Goal: Information Seeking & Learning: Learn about a topic

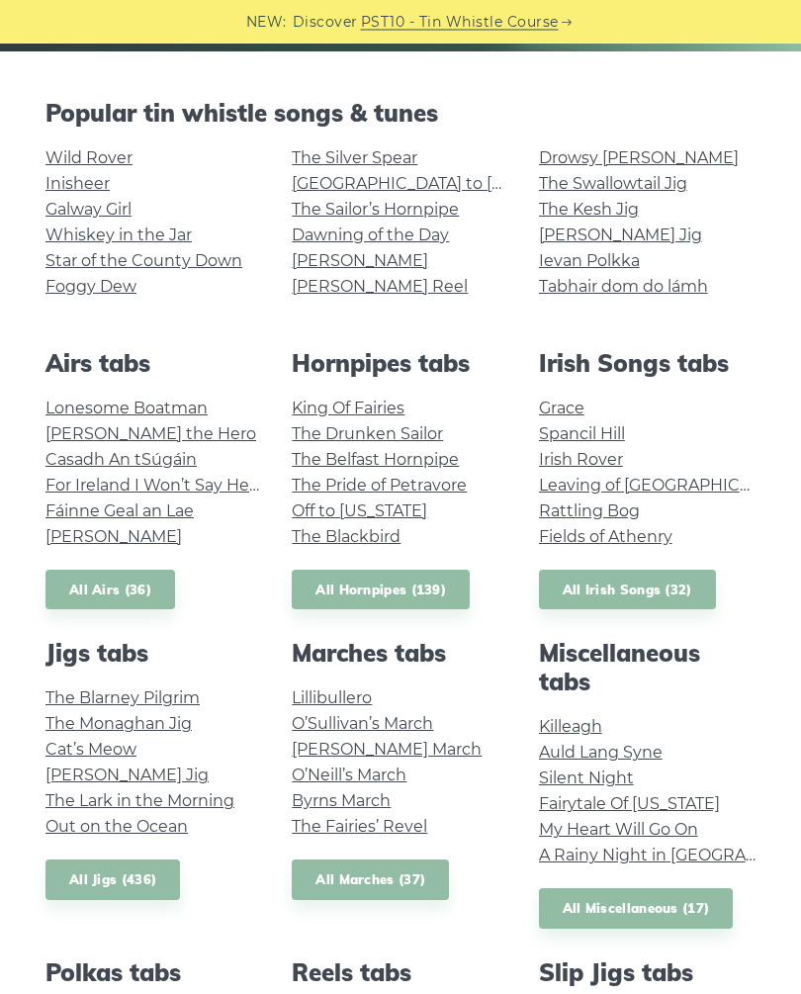
scroll to position [399, 0]
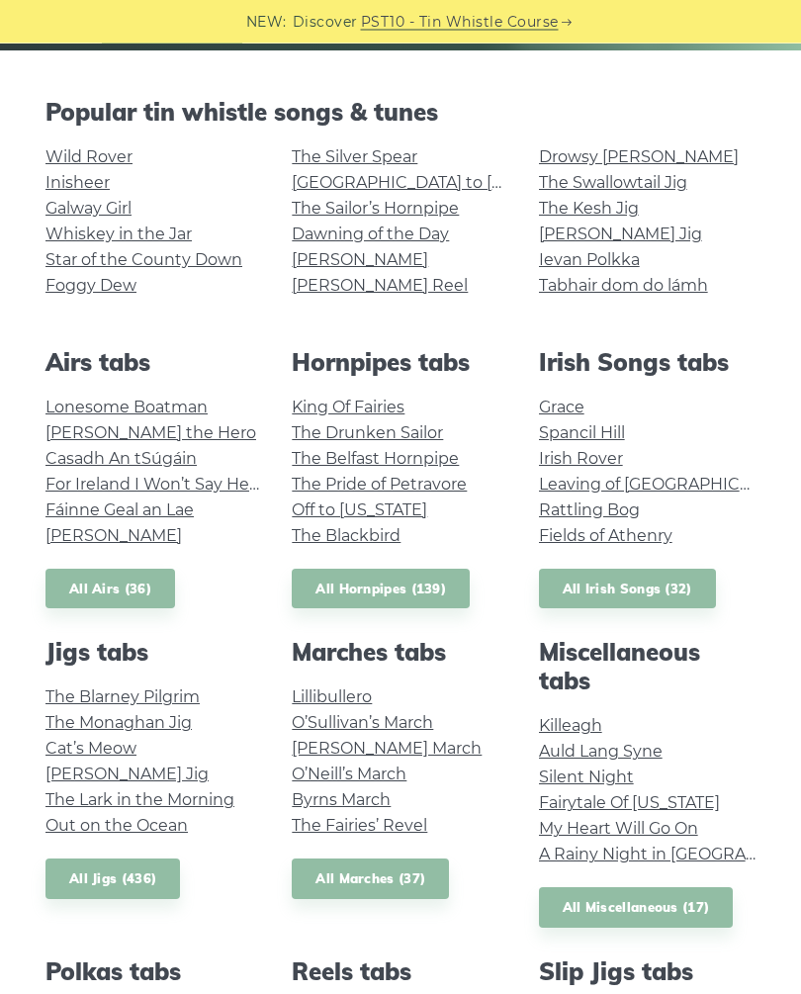
click at [327, 435] on link "The Drunken Sailor" at bounding box center [367, 433] width 151 height 19
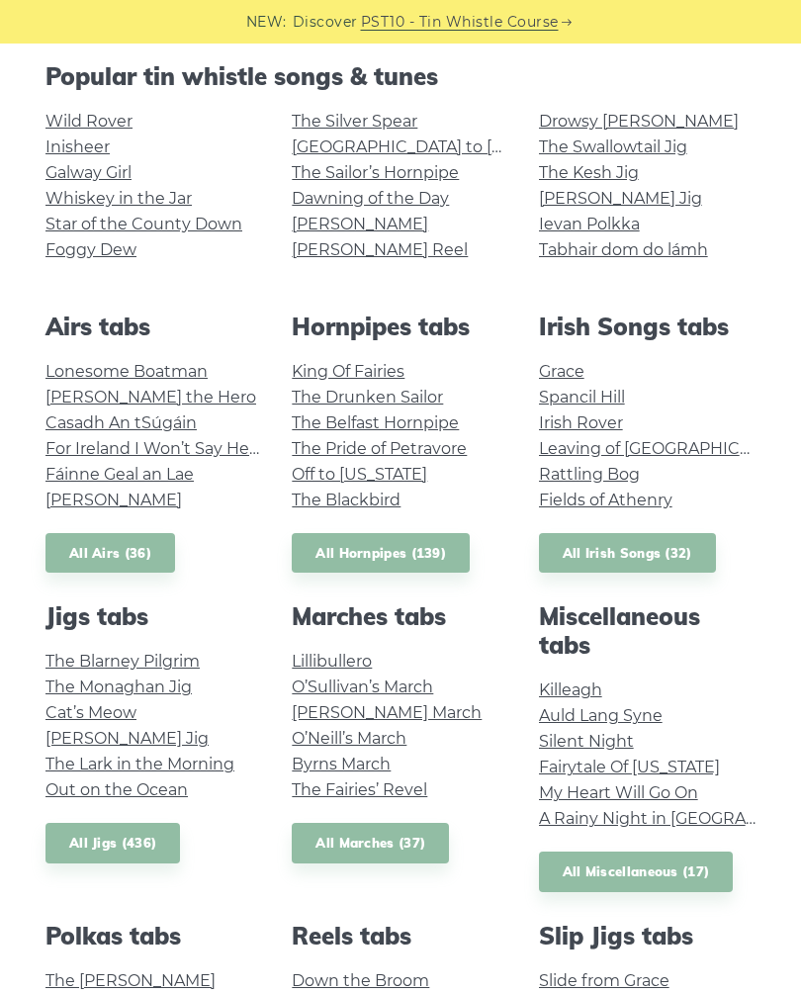
click at [312, 369] on link "King Of Fairies" at bounding box center [348, 371] width 113 height 19
click at [560, 198] on link "[PERSON_NAME] Jig" at bounding box center [620, 198] width 163 height 19
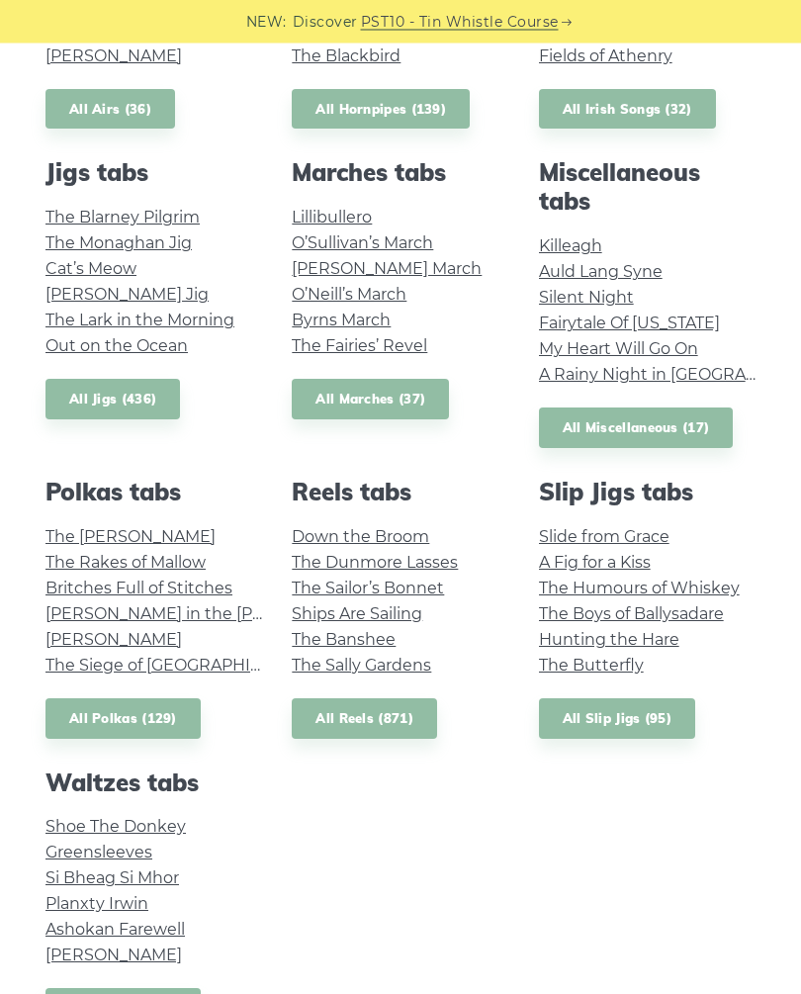
scroll to position [880, 0]
click at [68, 842] on link "Greensleeves" at bounding box center [98, 851] width 107 height 19
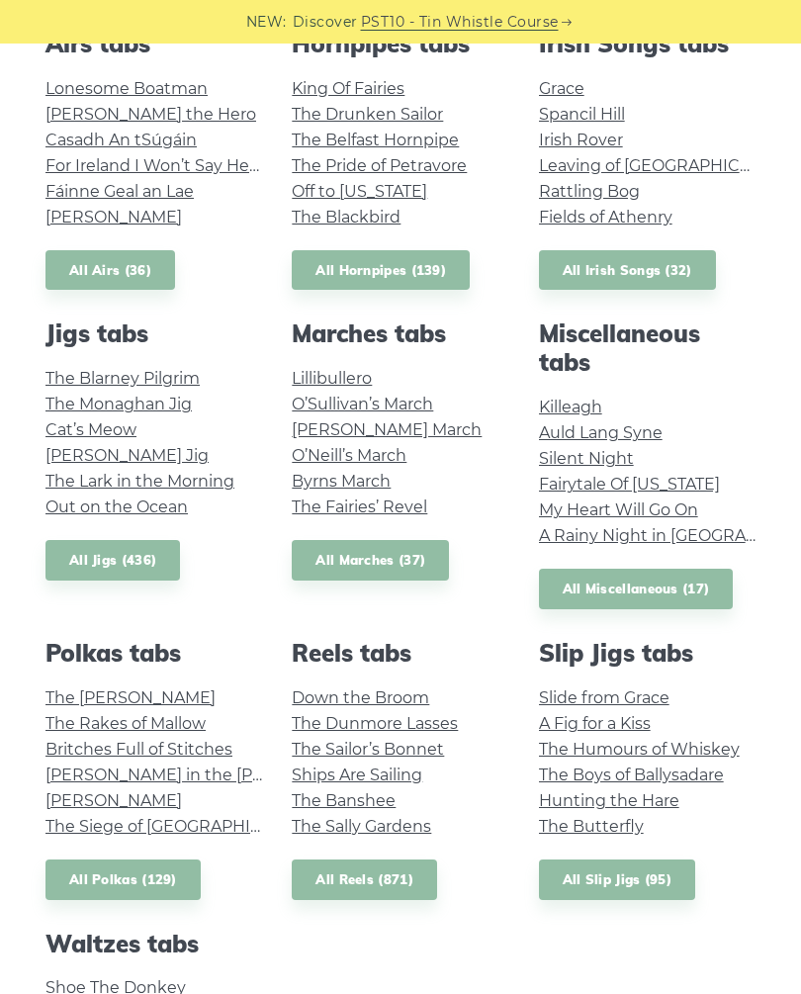
scroll to position [720, 0]
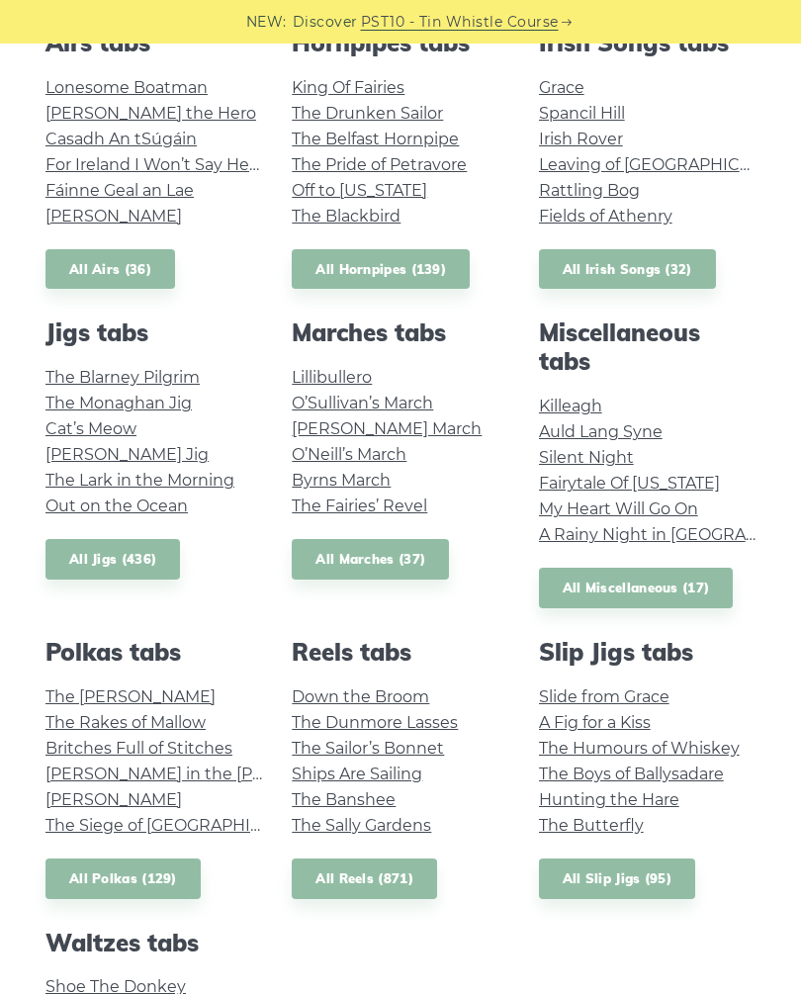
click at [74, 371] on link "The Blarney Pilgrim" at bounding box center [122, 377] width 154 height 19
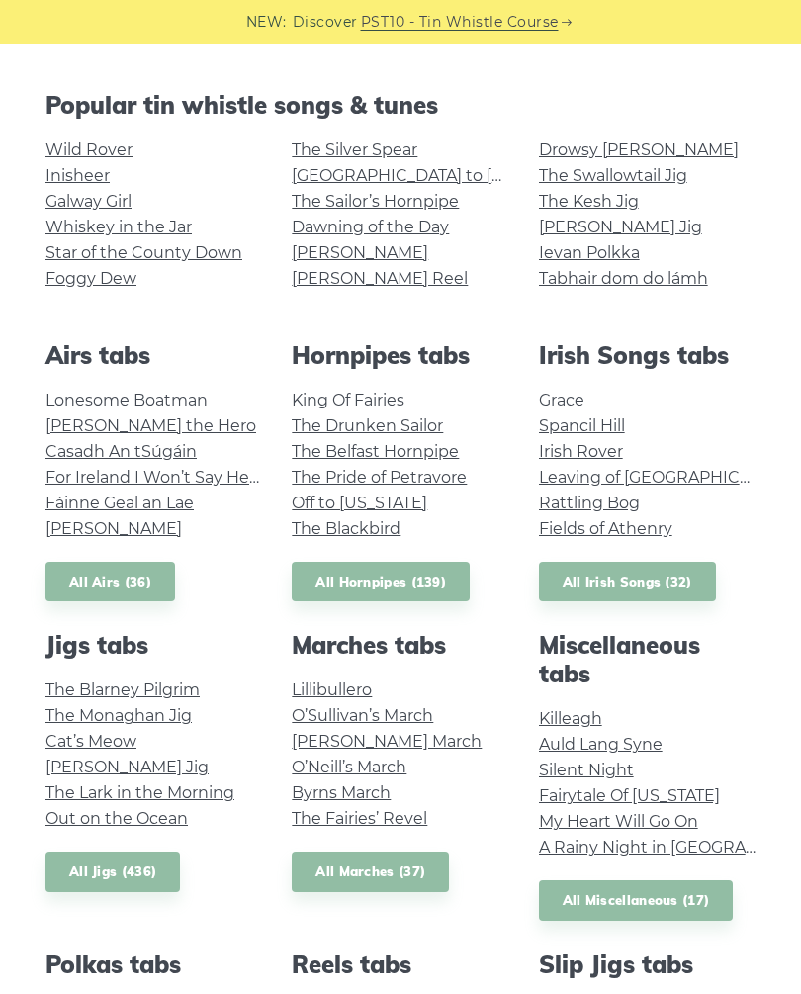
scroll to position [387, 0]
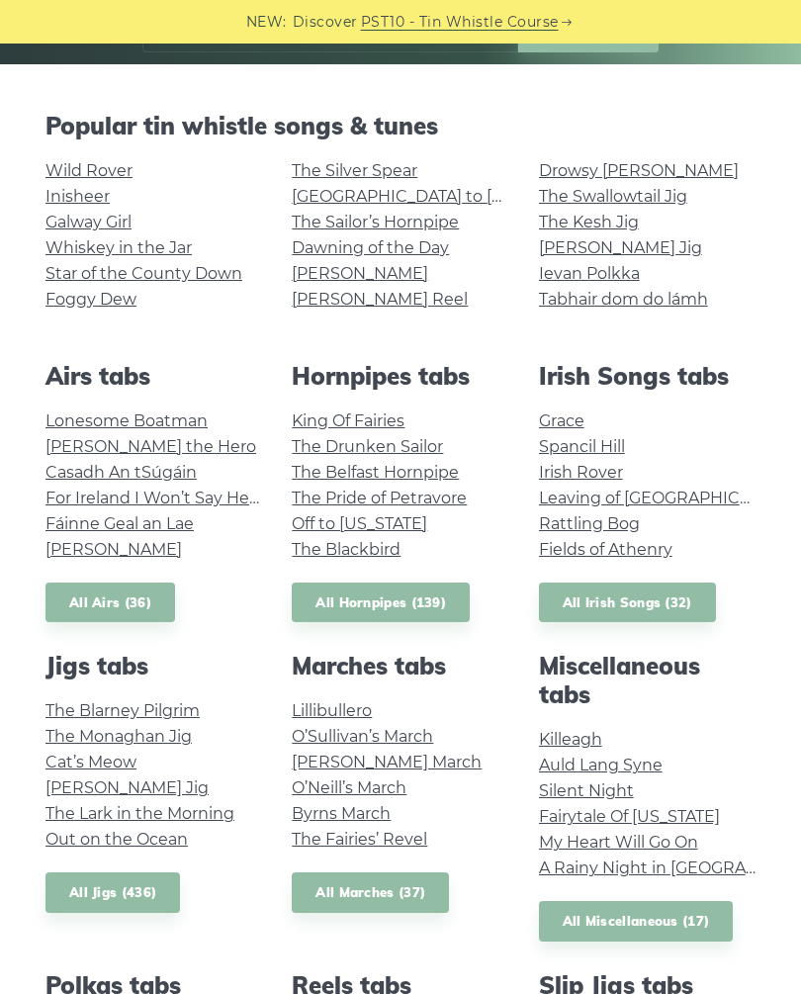
click at [82, 595] on link "All Airs (36)" at bounding box center [110, 602] width 130 height 41
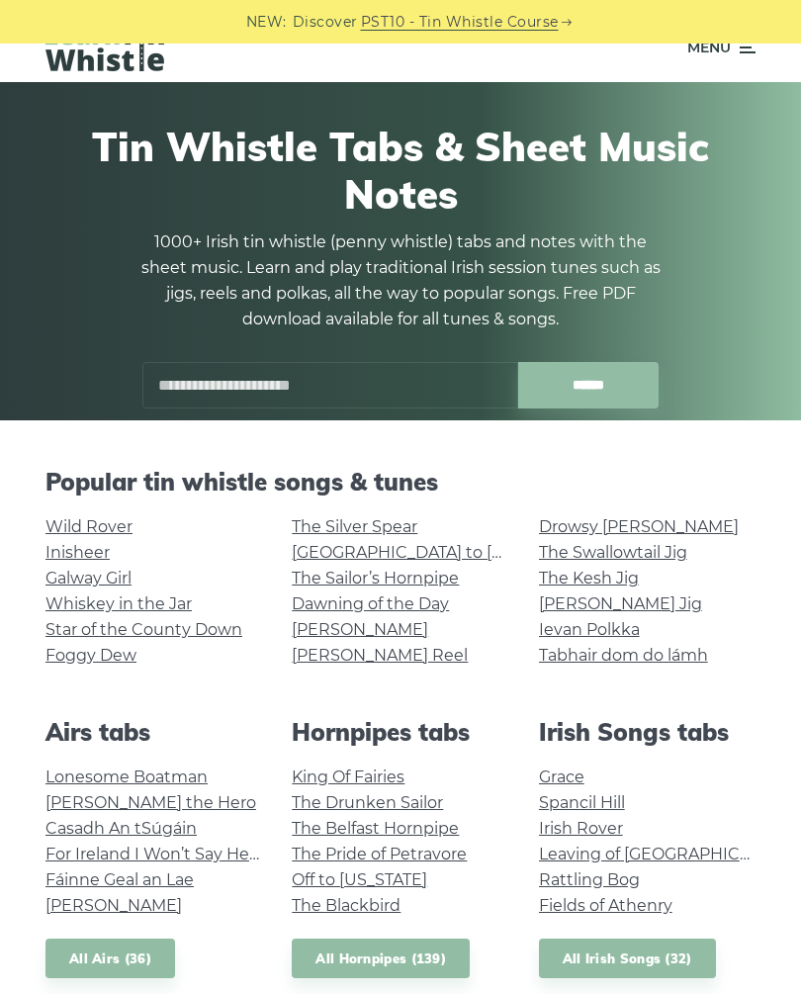
scroll to position [0, 0]
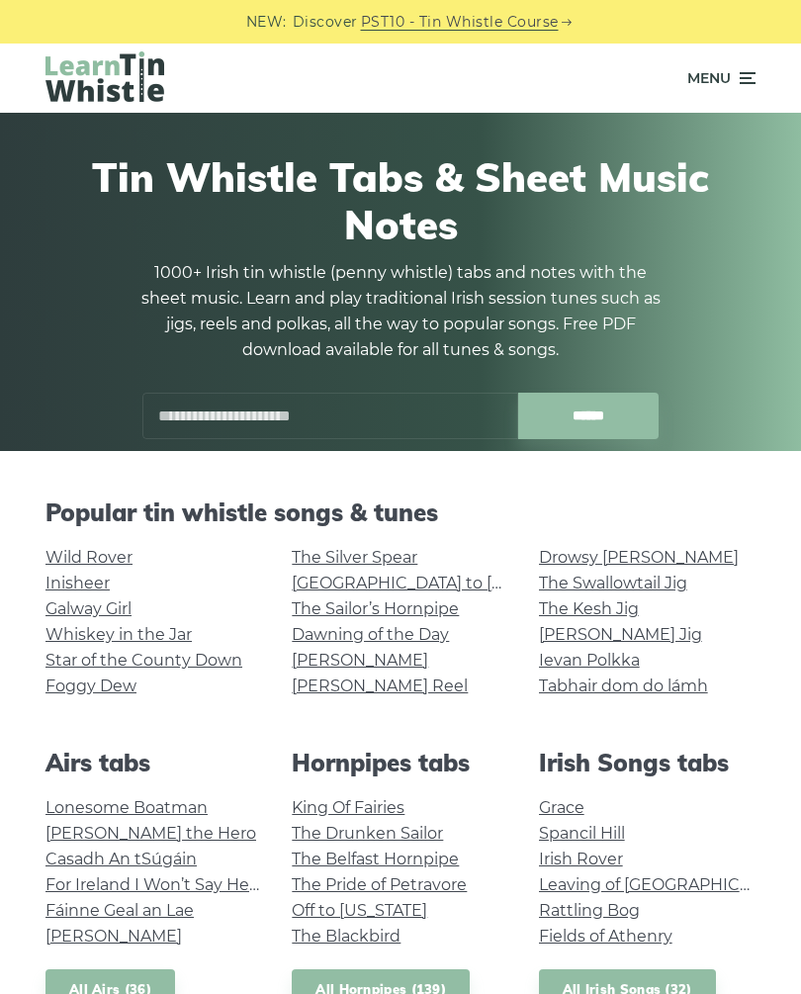
click at [172, 424] on input "text" at bounding box center [330, 415] width 376 height 46
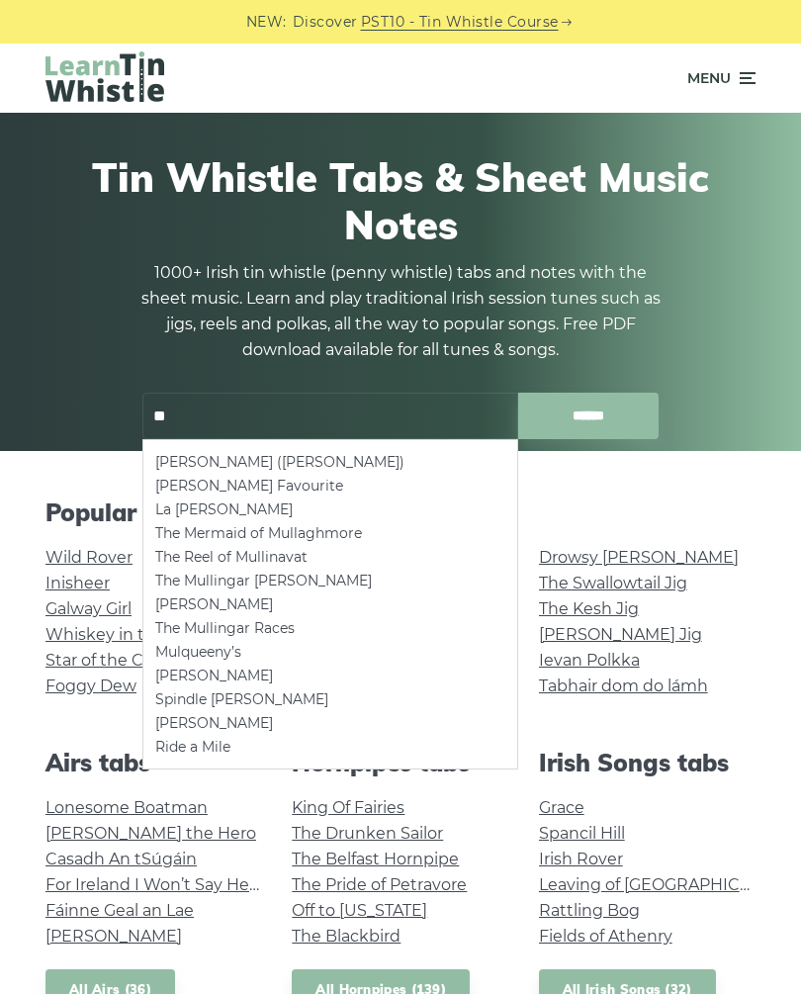
type input "*"
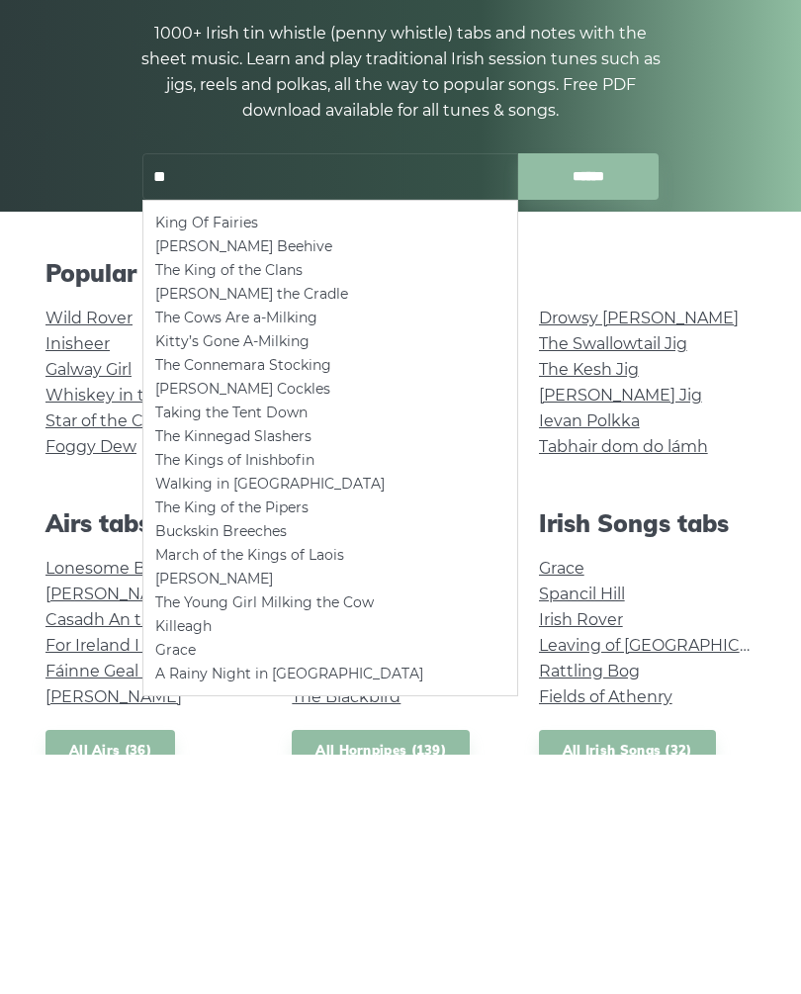
type input "*"
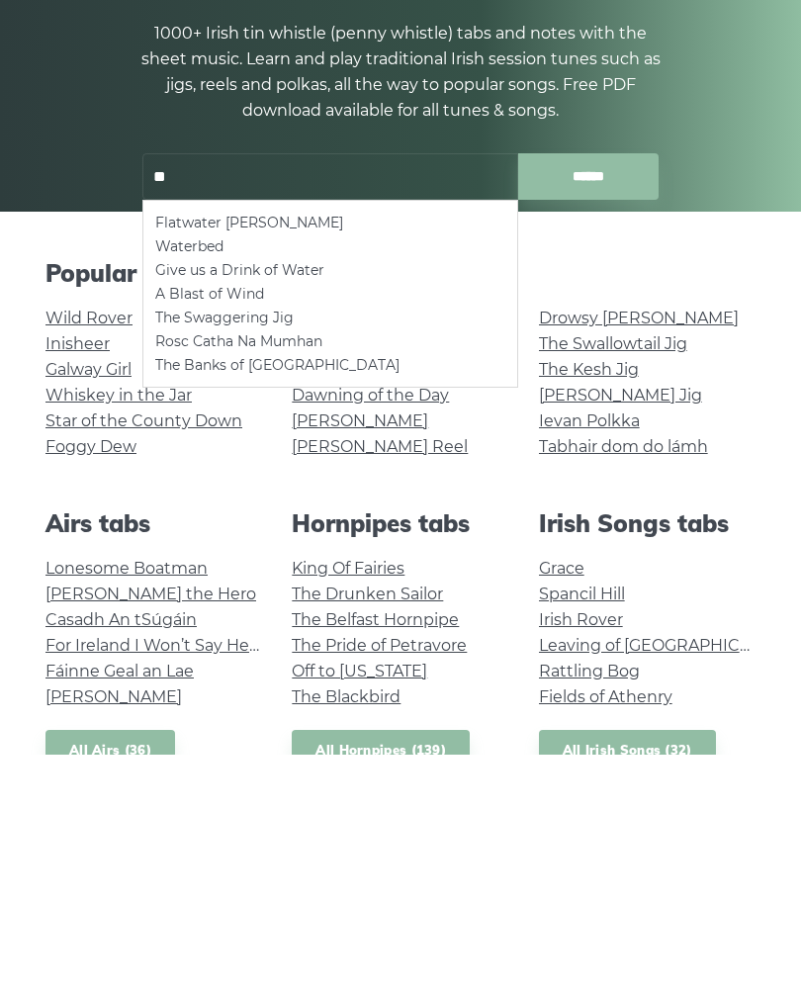
type input "*"
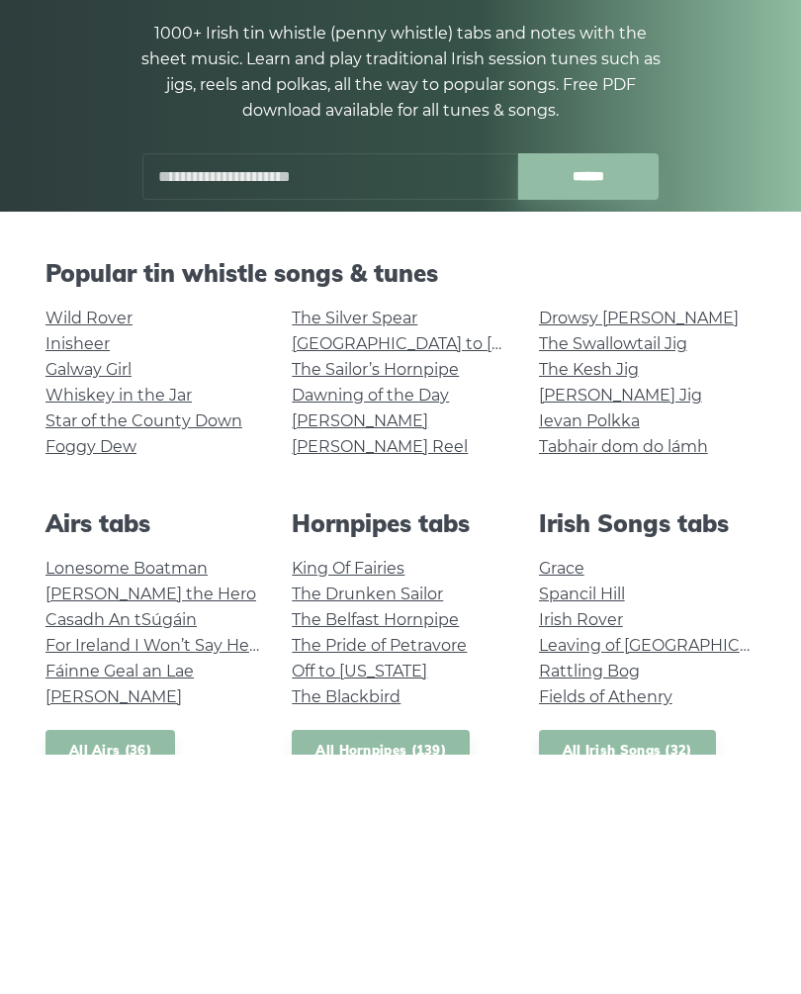
click at [84, 651] on link "Star of the County Down" at bounding box center [143, 660] width 197 height 19
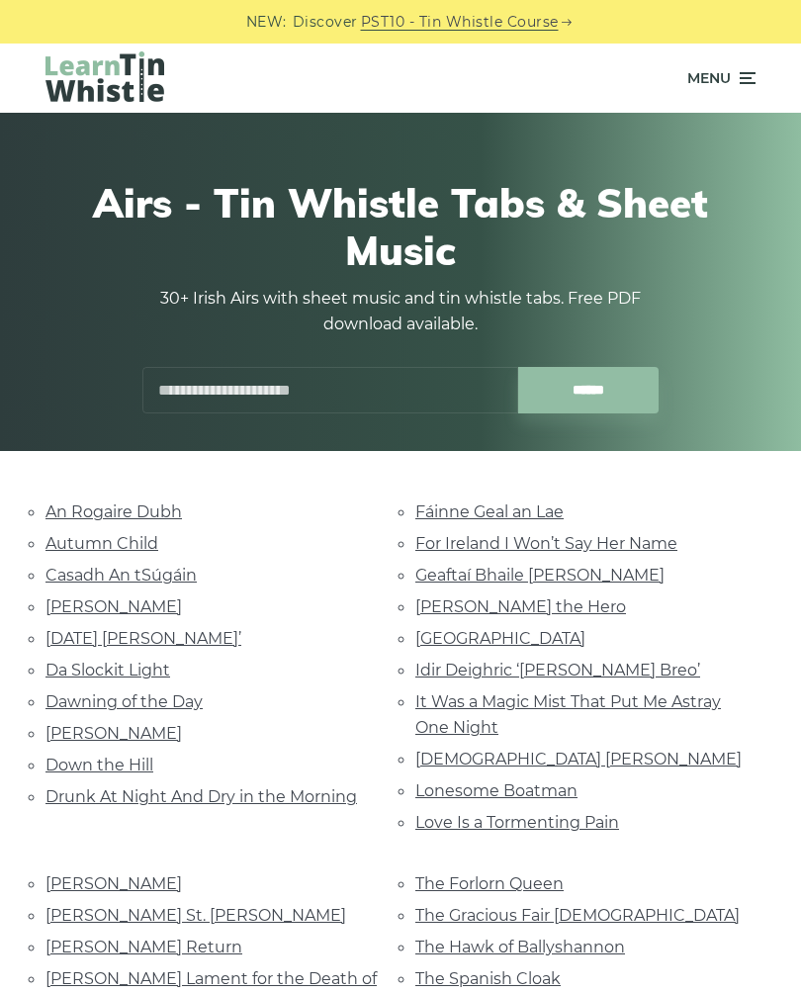
click at [173, 396] on input "text" at bounding box center [330, 390] width 376 height 46
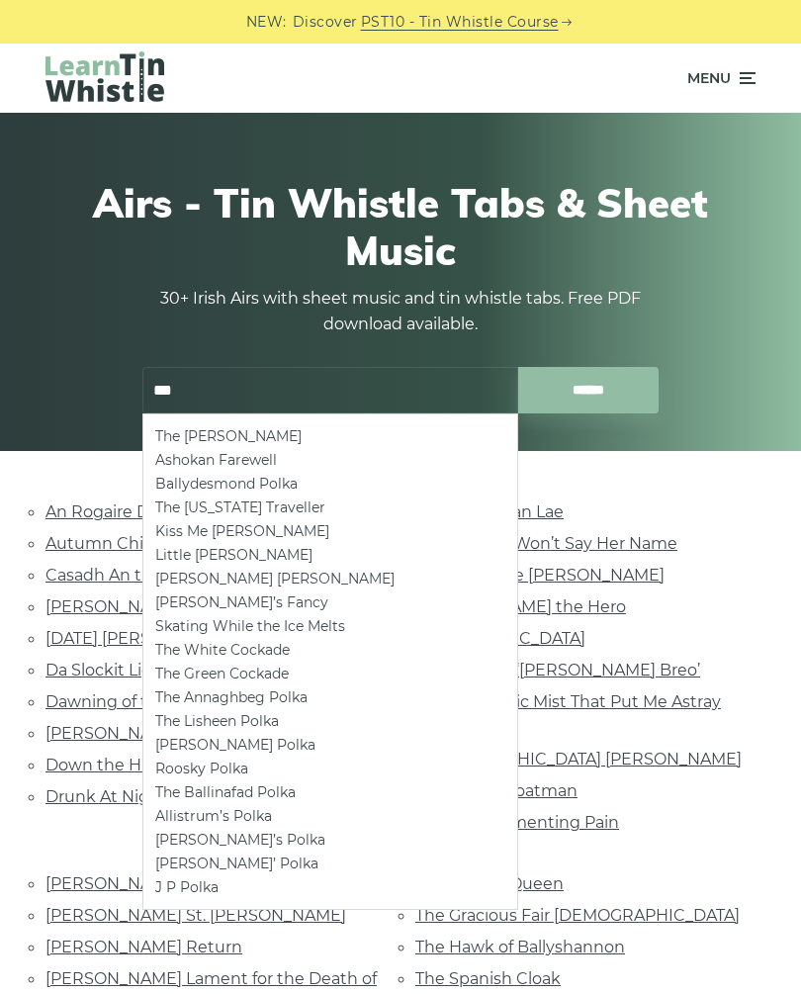
click at [588, 390] on input "******" at bounding box center [588, 390] width 141 height 46
type input "*"
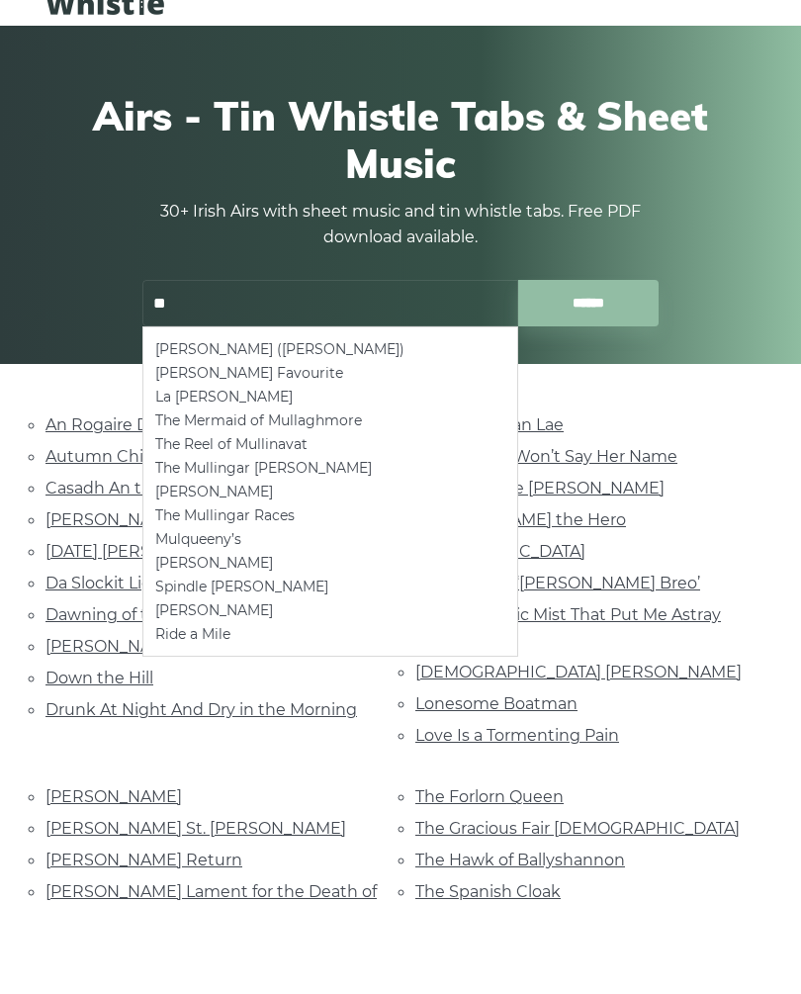
type input "*"
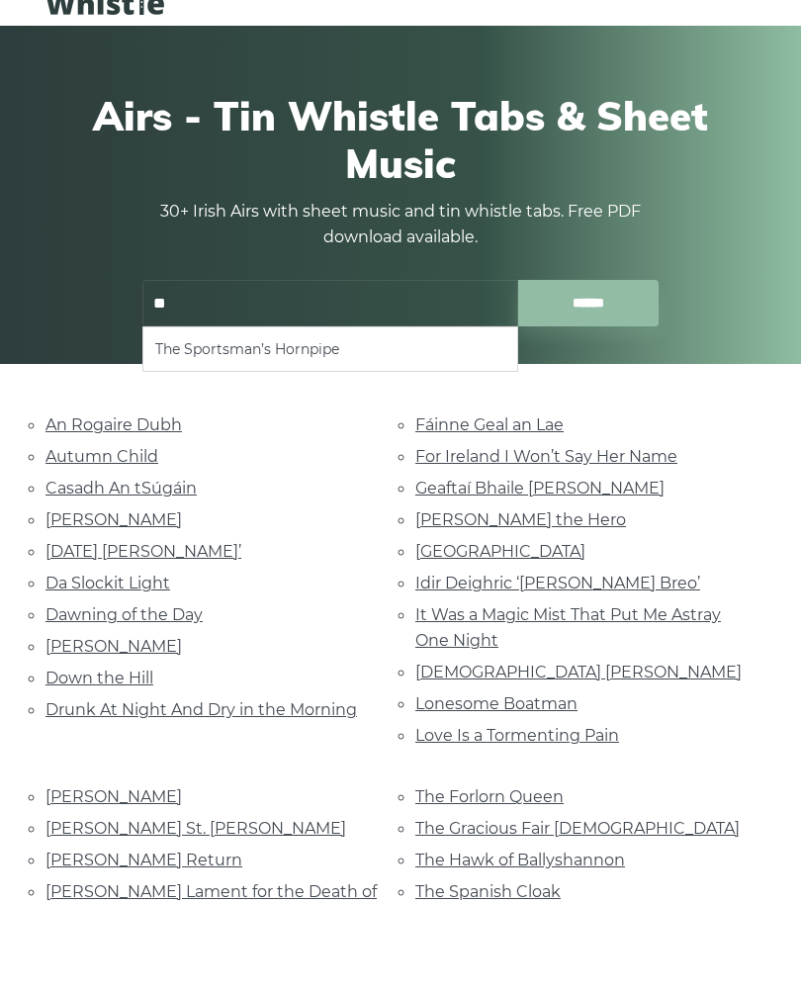
type input "*"
type input "***"
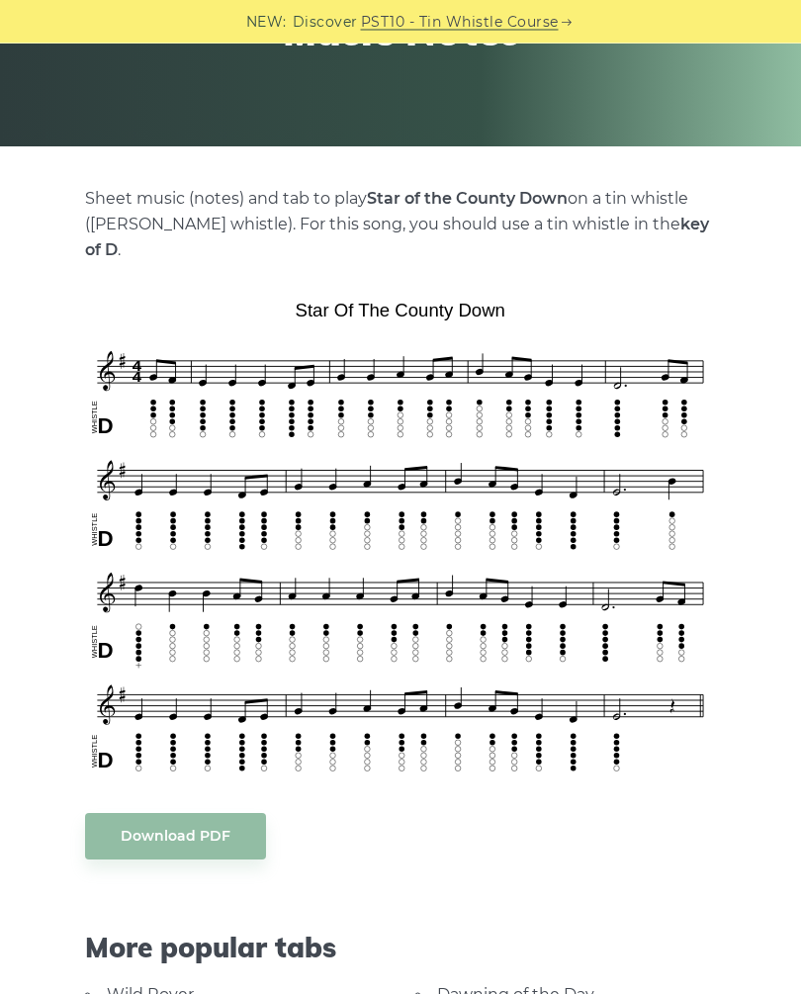
scroll to position [308, 0]
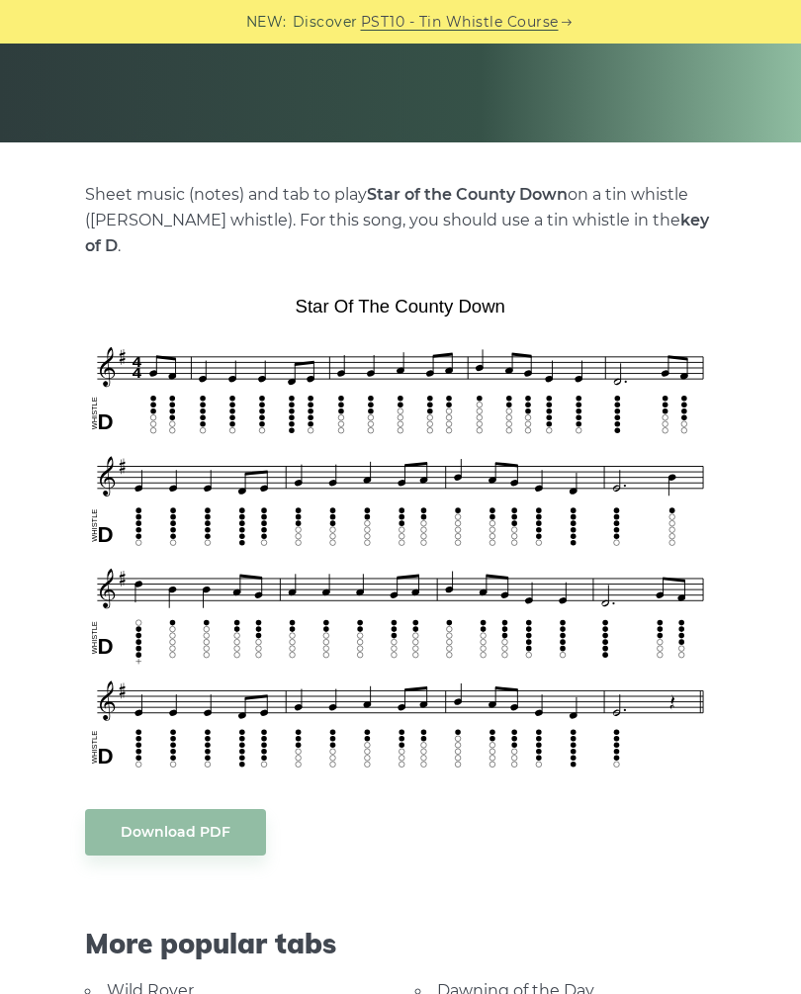
click at [128, 981] on link "Wild Rover" at bounding box center [150, 990] width 87 height 19
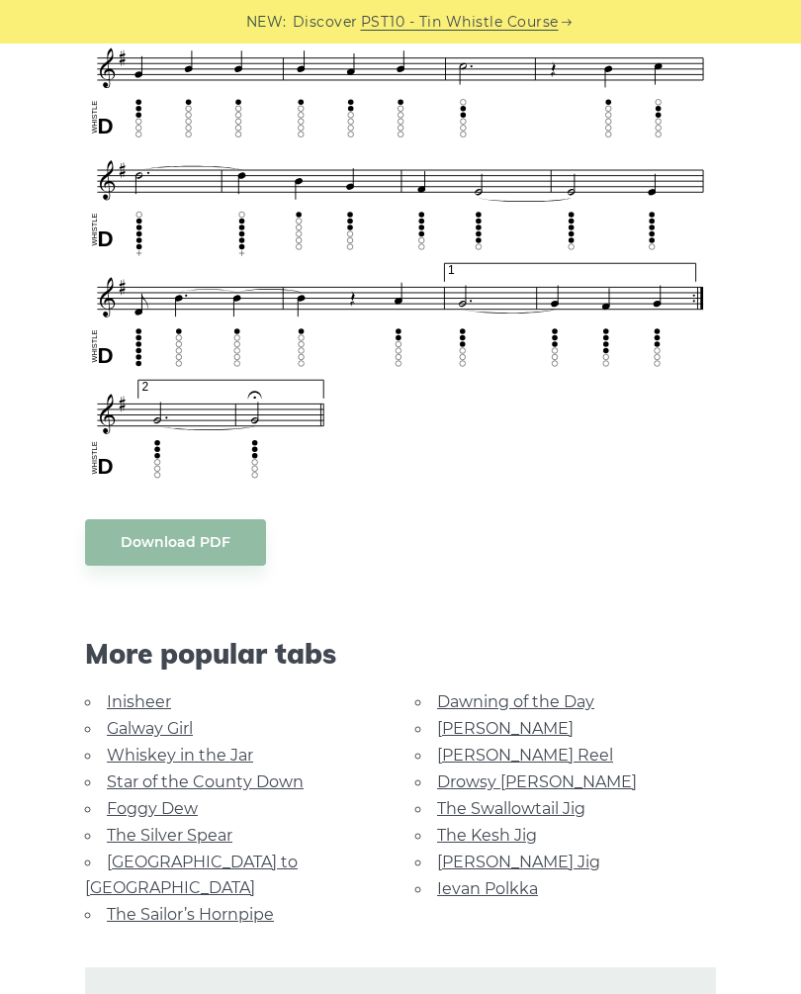
scroll to position [1282, 0]
click at [127, 905] on link "The Sailor’s Hornpipe" at bounding box center [190, 914] width 167 height 19
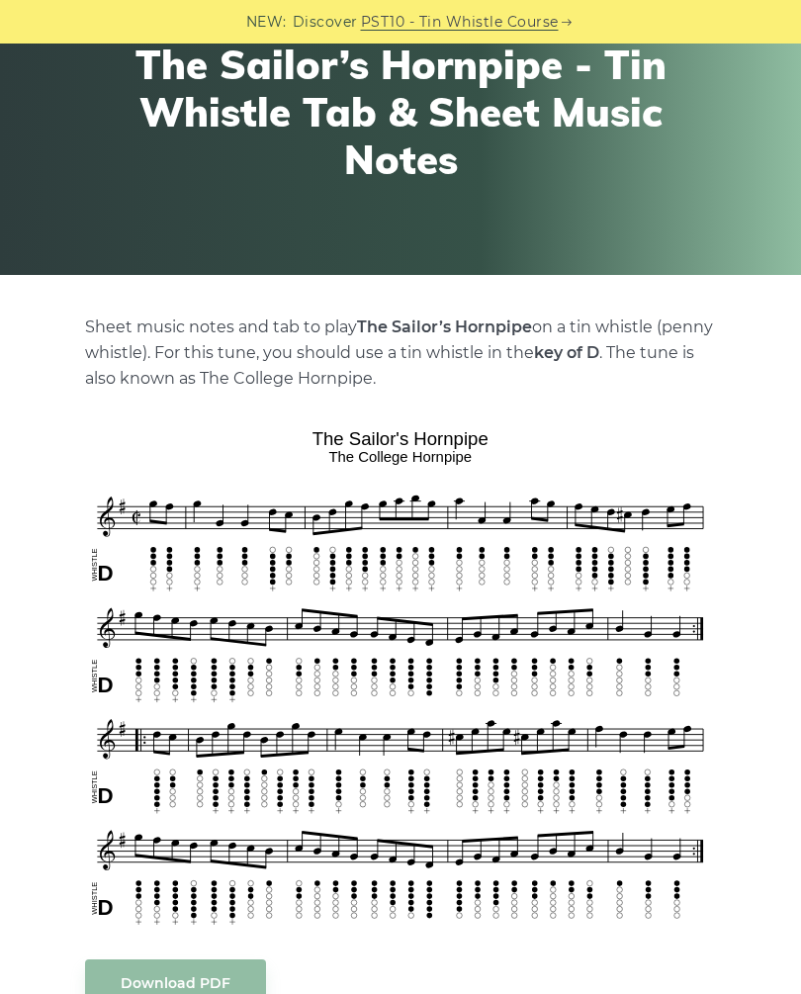
scroll to position [178, 0]
